Goal: Information Seeking & Learning: Learn about a topic

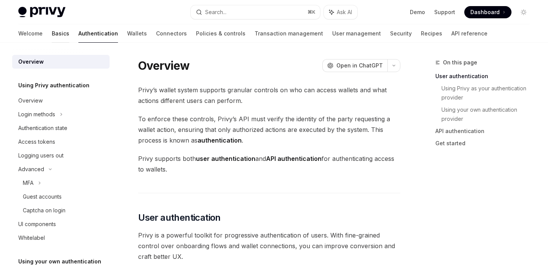
click at [52, 34] on link "Basics" at bounding box center [61, 33] width 18 height 18
type textarea "*"
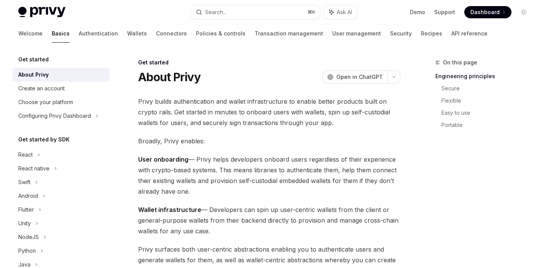
click at [82, 22] on div "Privy Docs home page Search... ⌘ K Ask AI Demo Support Dashboard Dashboard Sear…" at bounding box center [274, 12] width 512 height 24
click at [127, 28] on link "Wallets" at bounding box center [137, 33] width 20 height 18
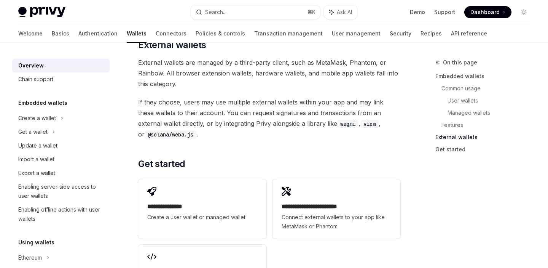
scroll to position [1162, 0]
